Goal: Task Accomplishment & Management: Complete application form

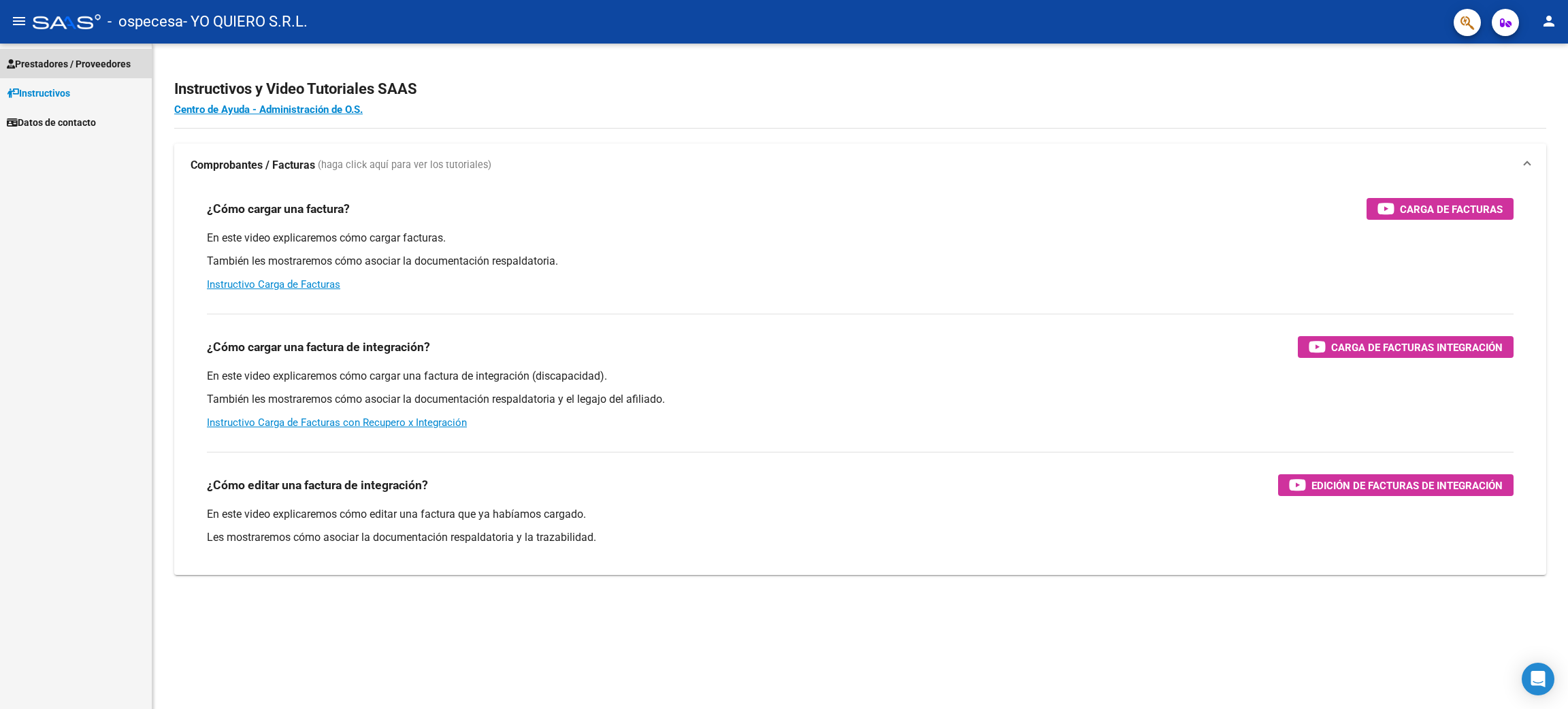
click at [93, 64] on span "Prestadores / Proveedores" at bounding box center [69, 63] width 124 height 15
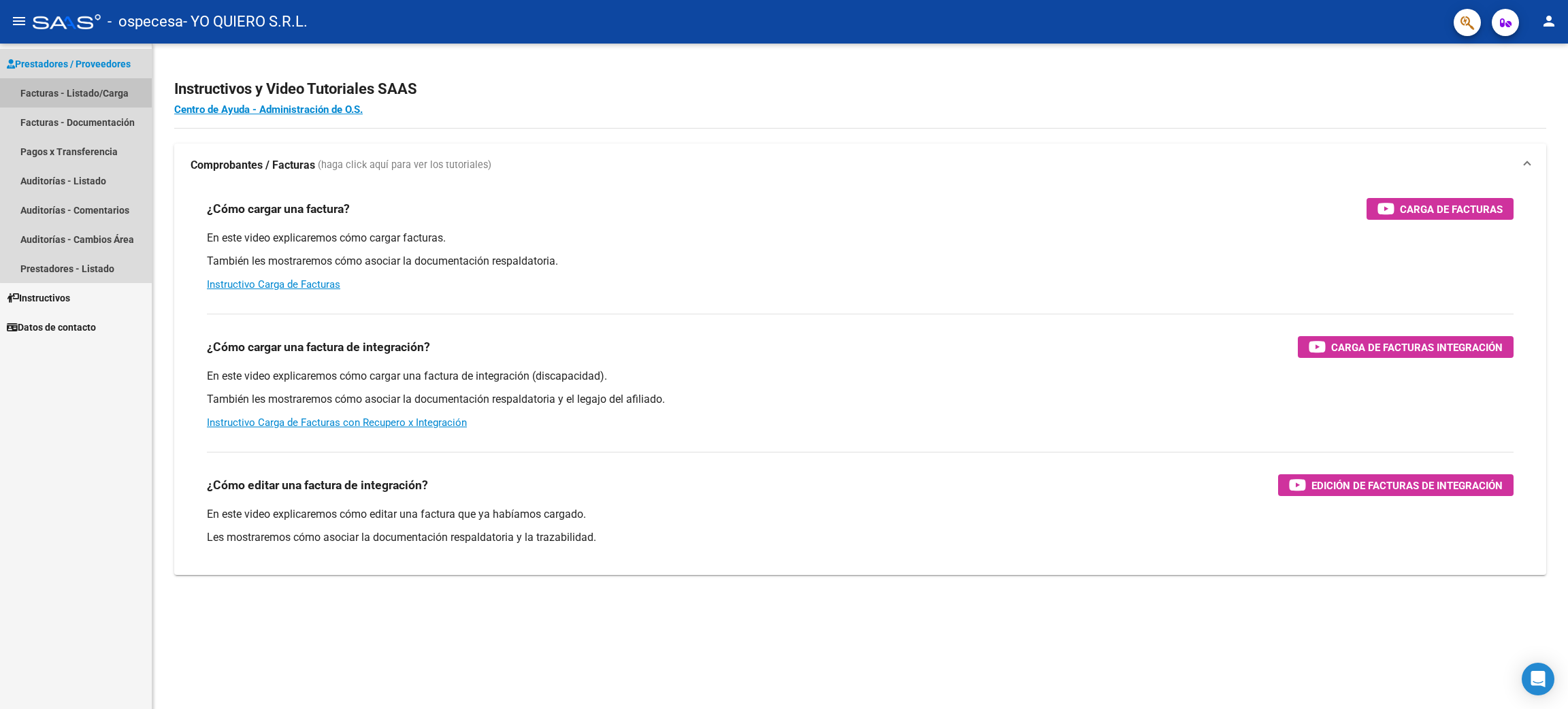
click at [84, 95] on link "Facturas - Listado/Carga" at bounding box center [75, 93] width 152 height 29
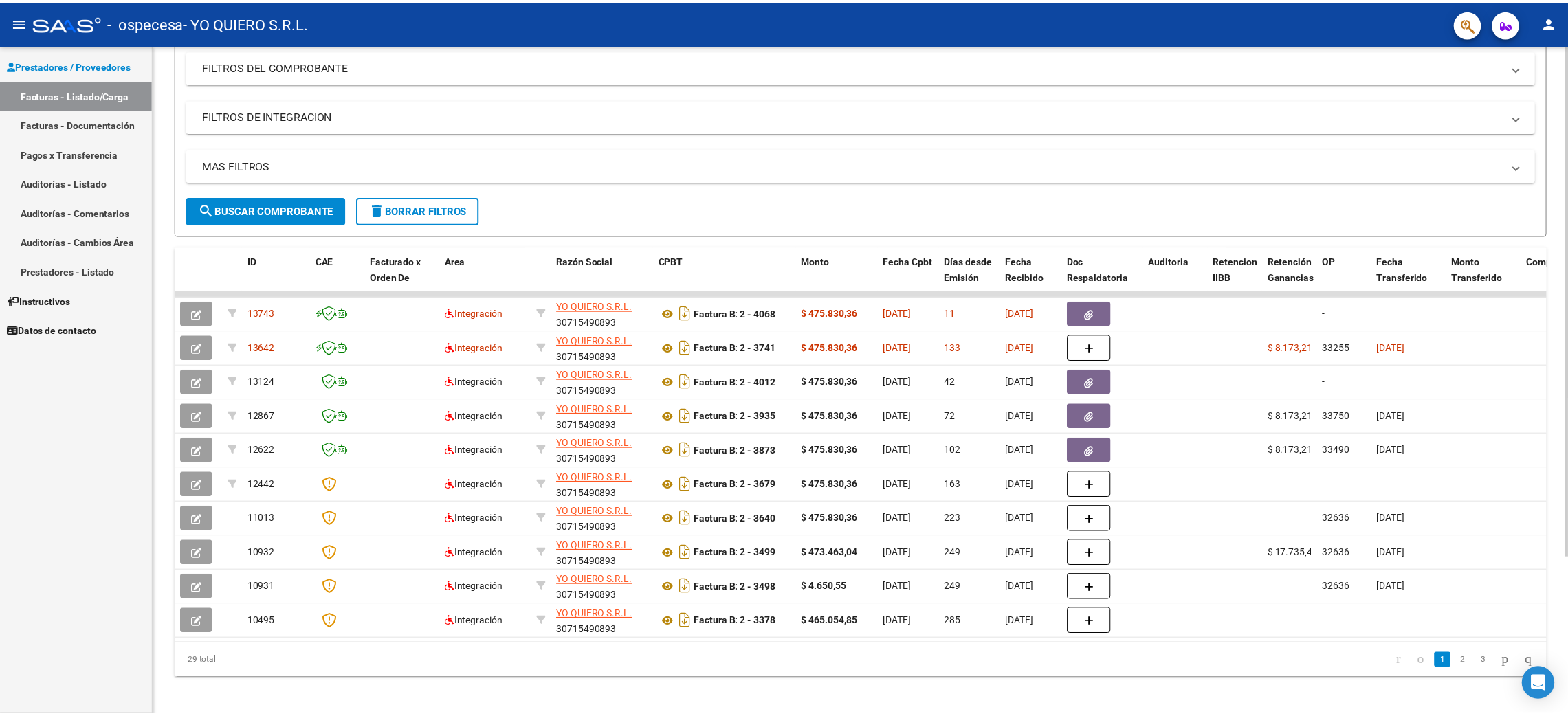
scroll to position [204, 0]
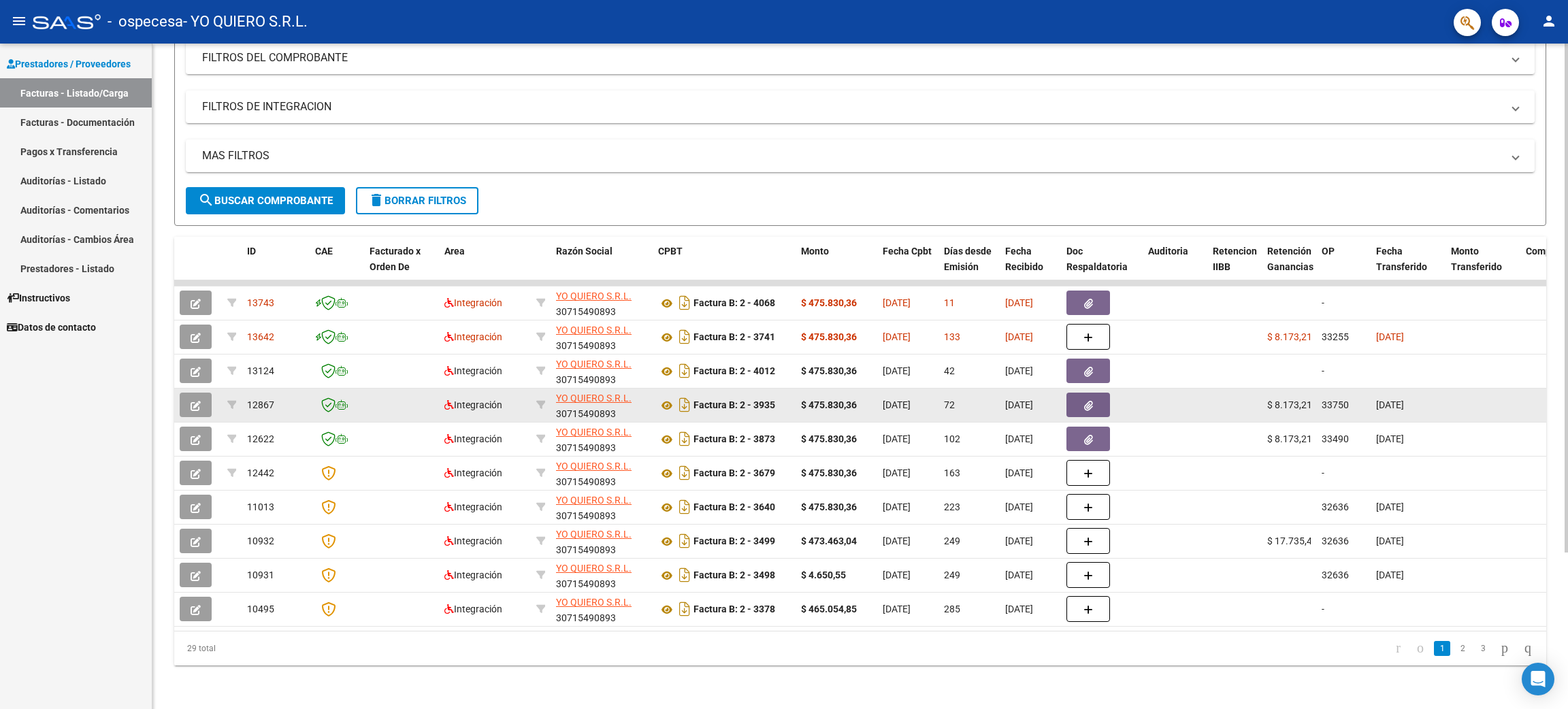
click at [197, 401] on icon "button" at bounding box center [196, 406] width 10 height 10
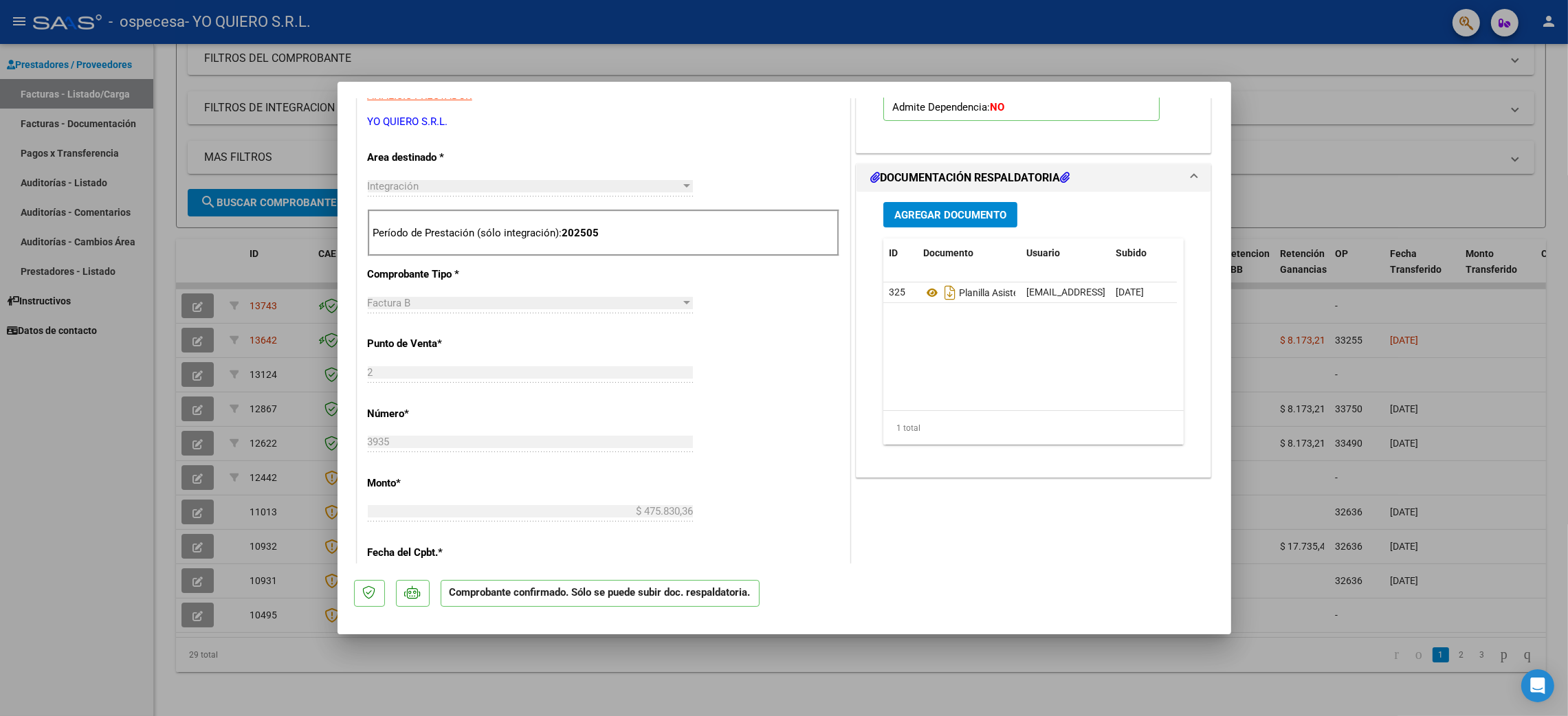
scroll to position [412, 0]
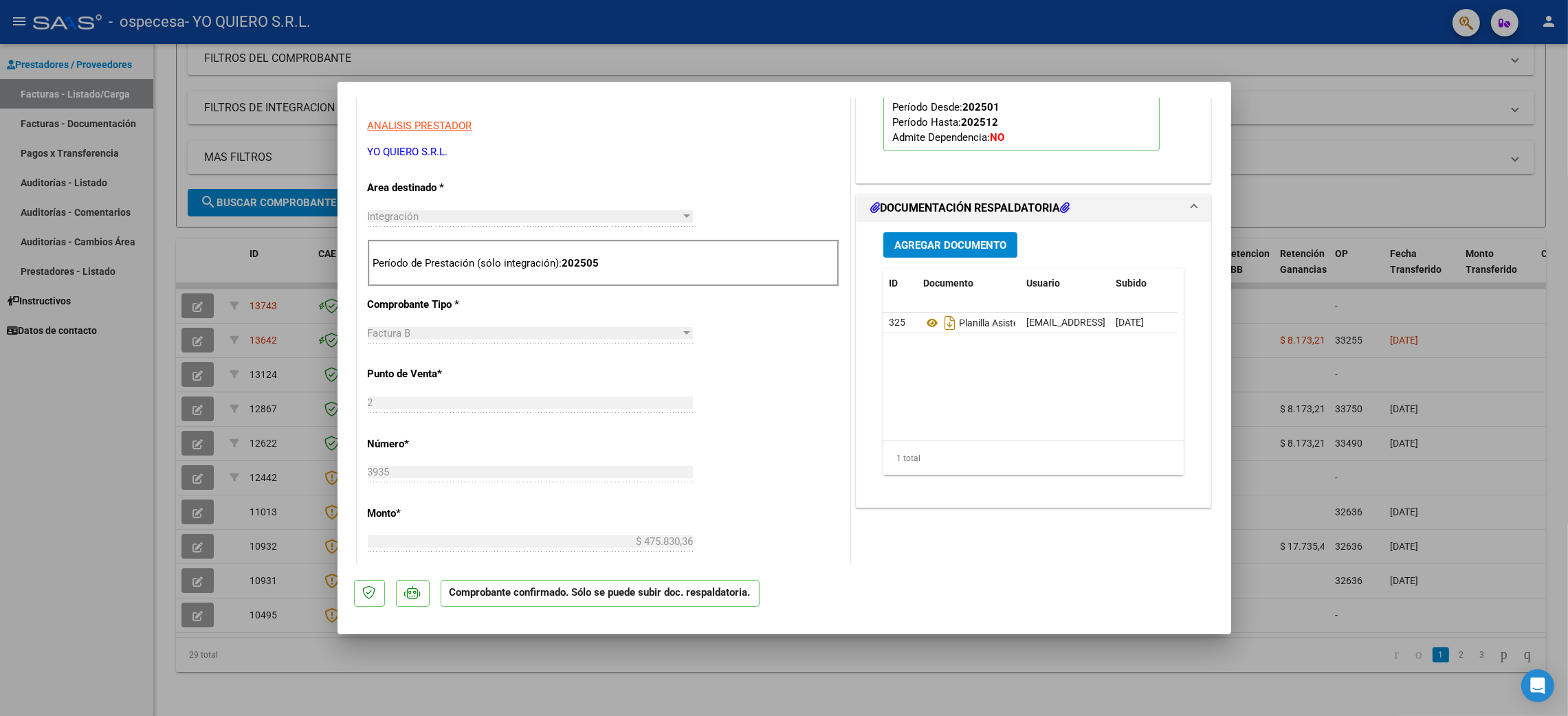
click at [944, 676] on div at bounding box center [784, 358] width 1568 height 716
type input "$ 0,00"
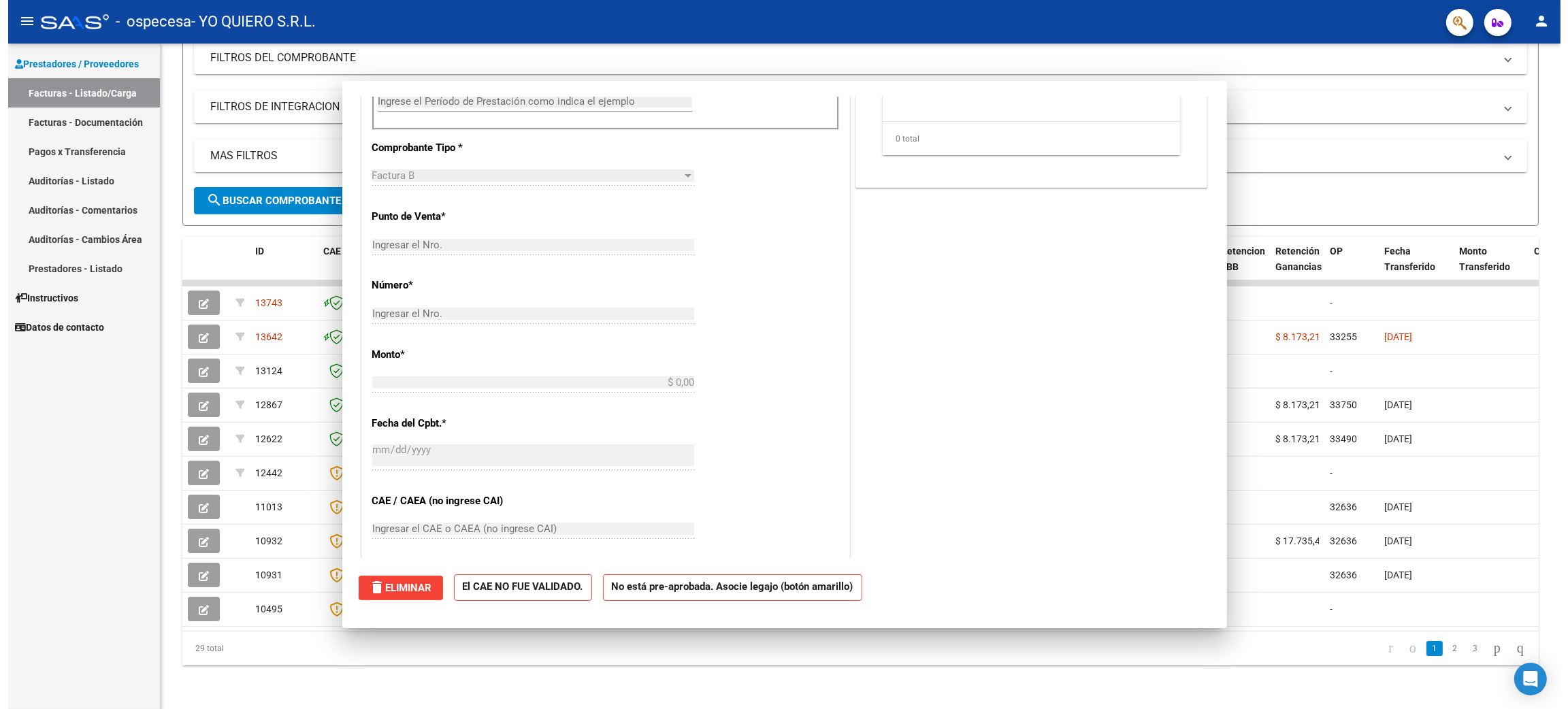
scroll to position [0, 0]
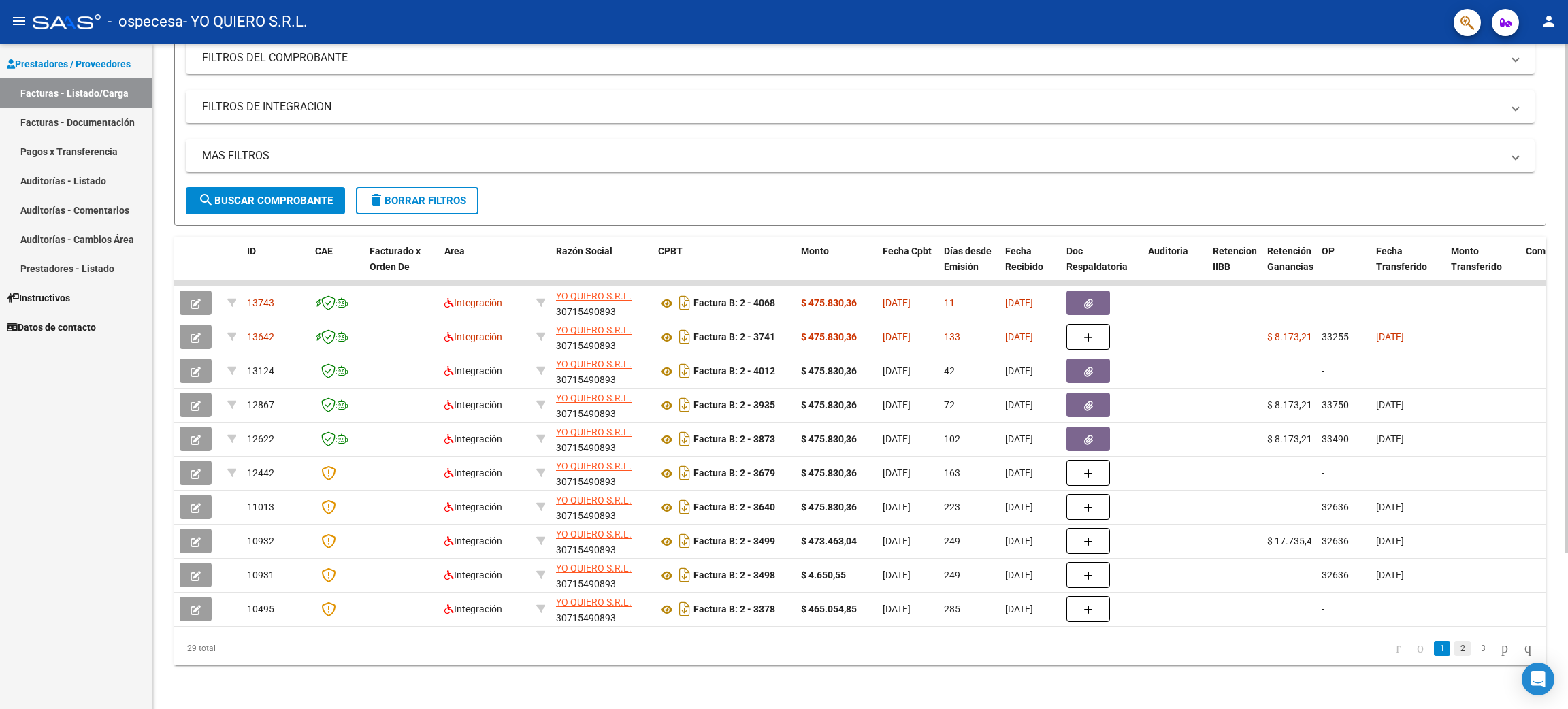
click at [1454, 650] on link "2" at bounding box center [1462, 648] width 16 height 15
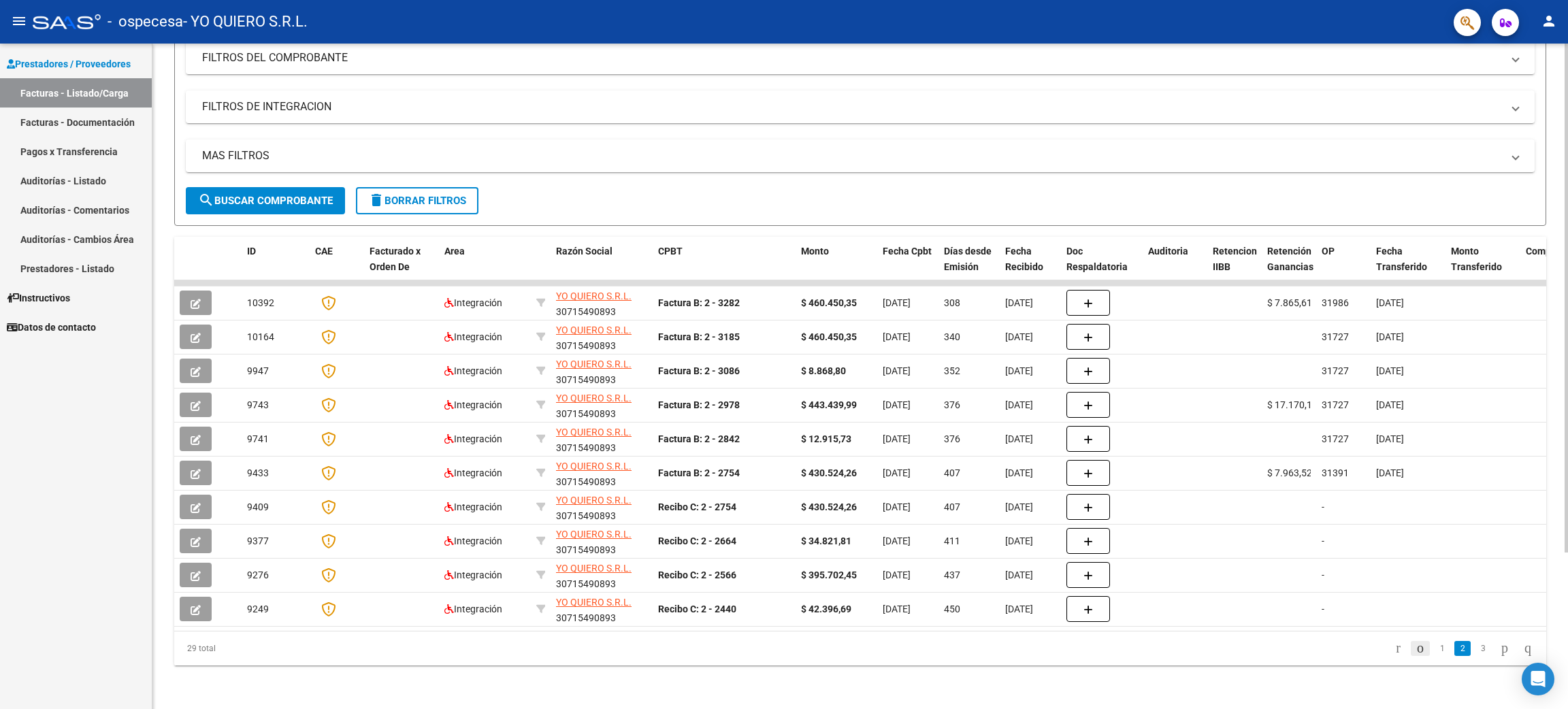
click at [1415, 651] on icon "go to previous page" at bounding box center [1420, 647] width 11 height 16
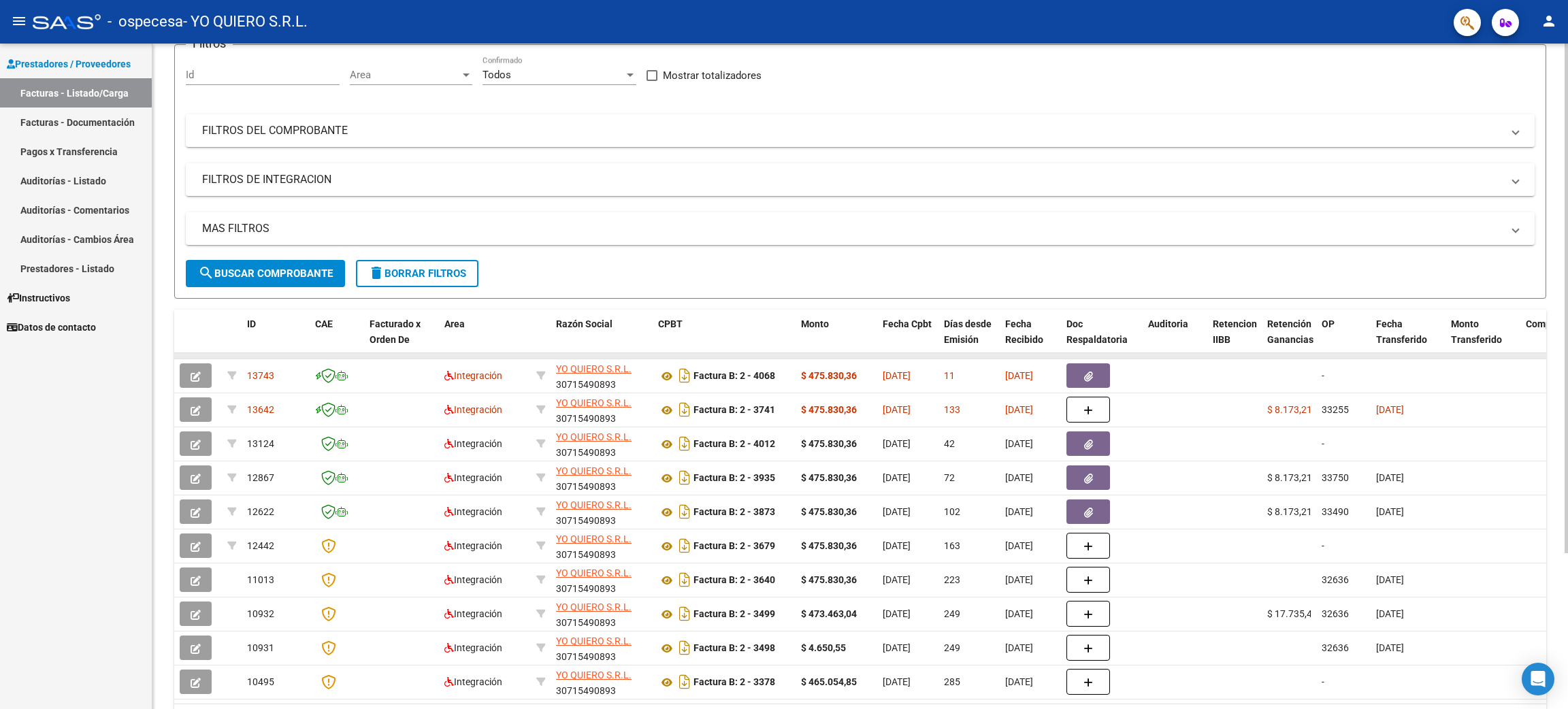
scroll to position [202, 0]
